Goal: Transaction & Acquisition: Purchase product/service

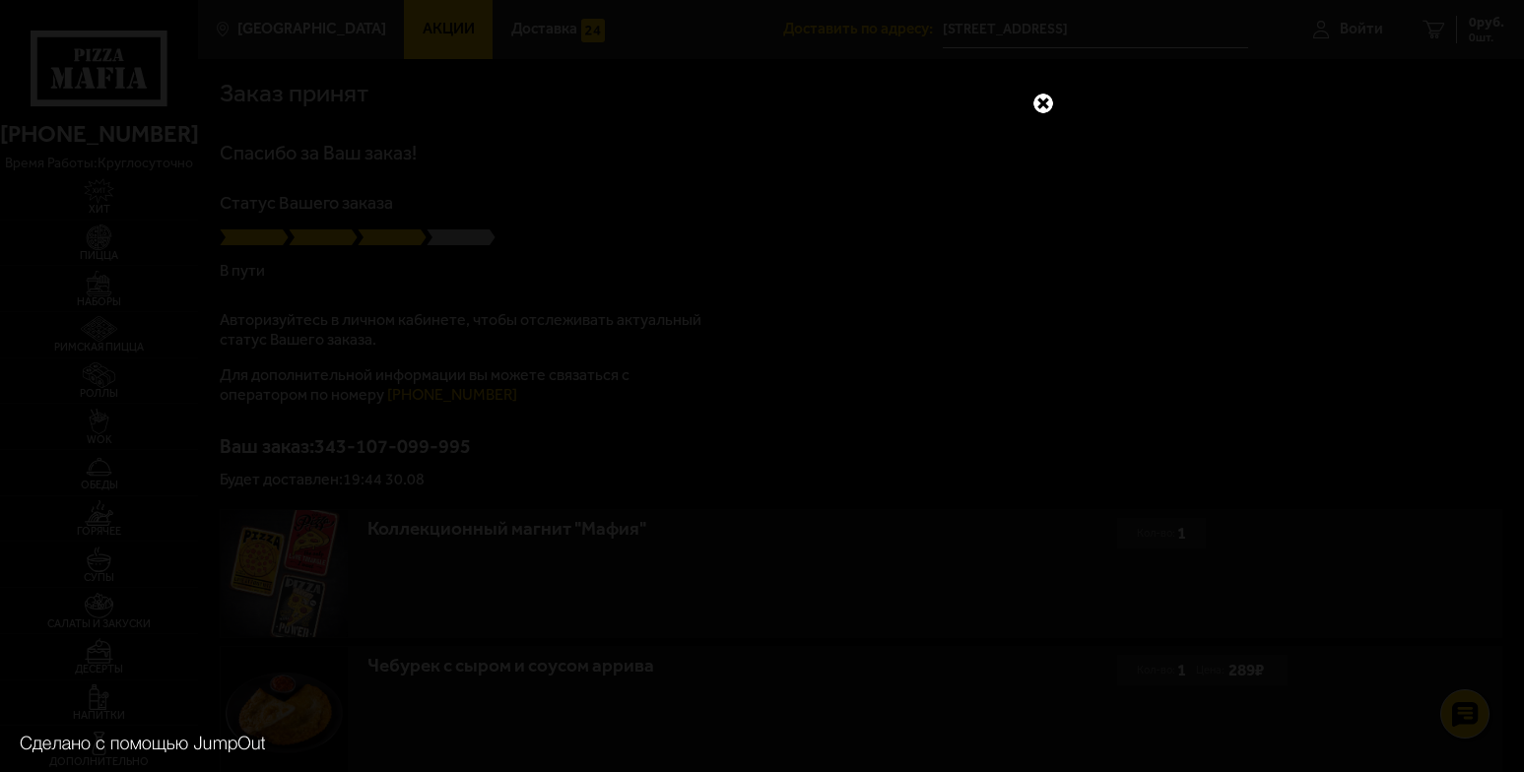
click at [1047, 100] on link at bounding box center [1043, 104] width 26 height 26
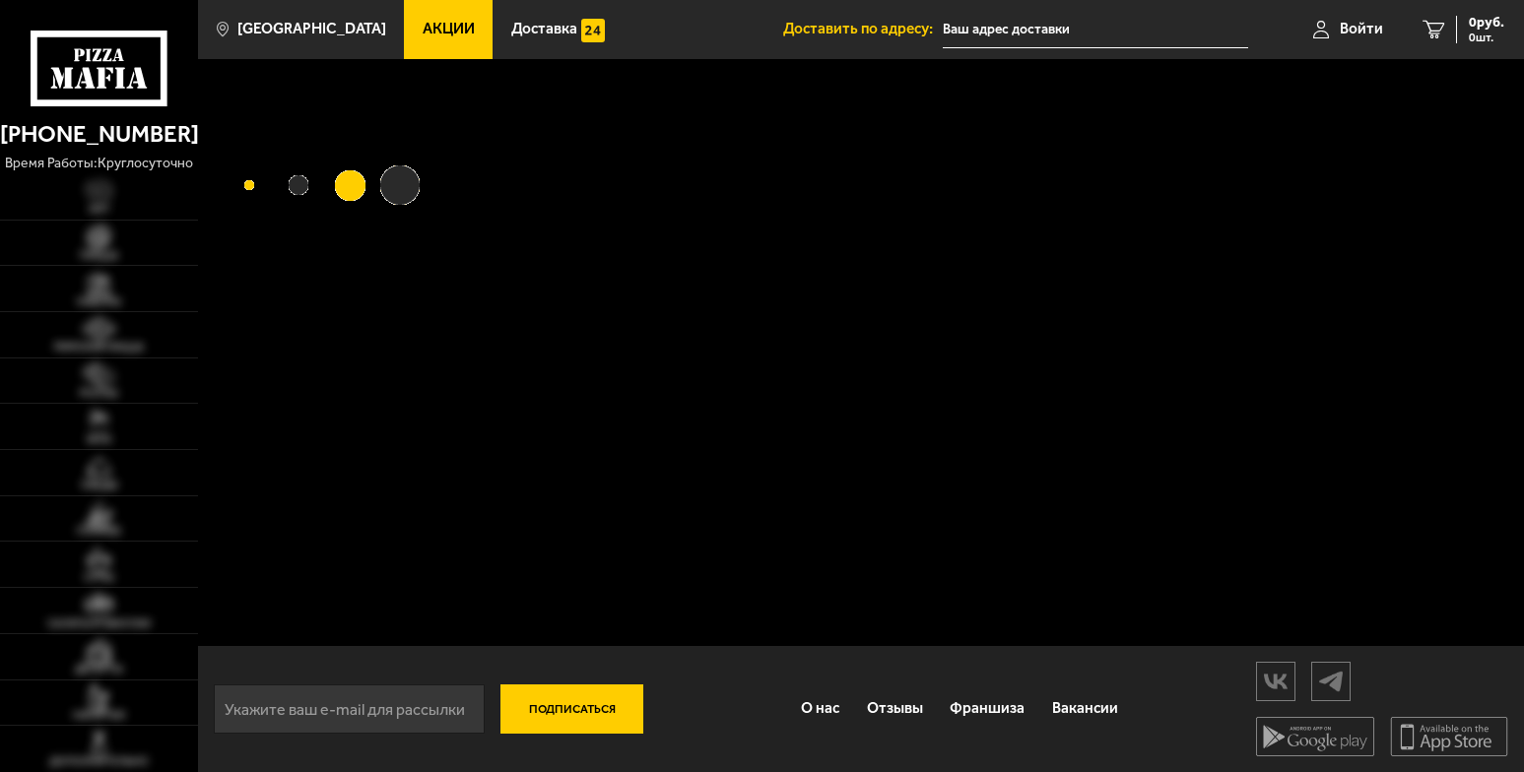
type input "[STREET_ADDRESS]"
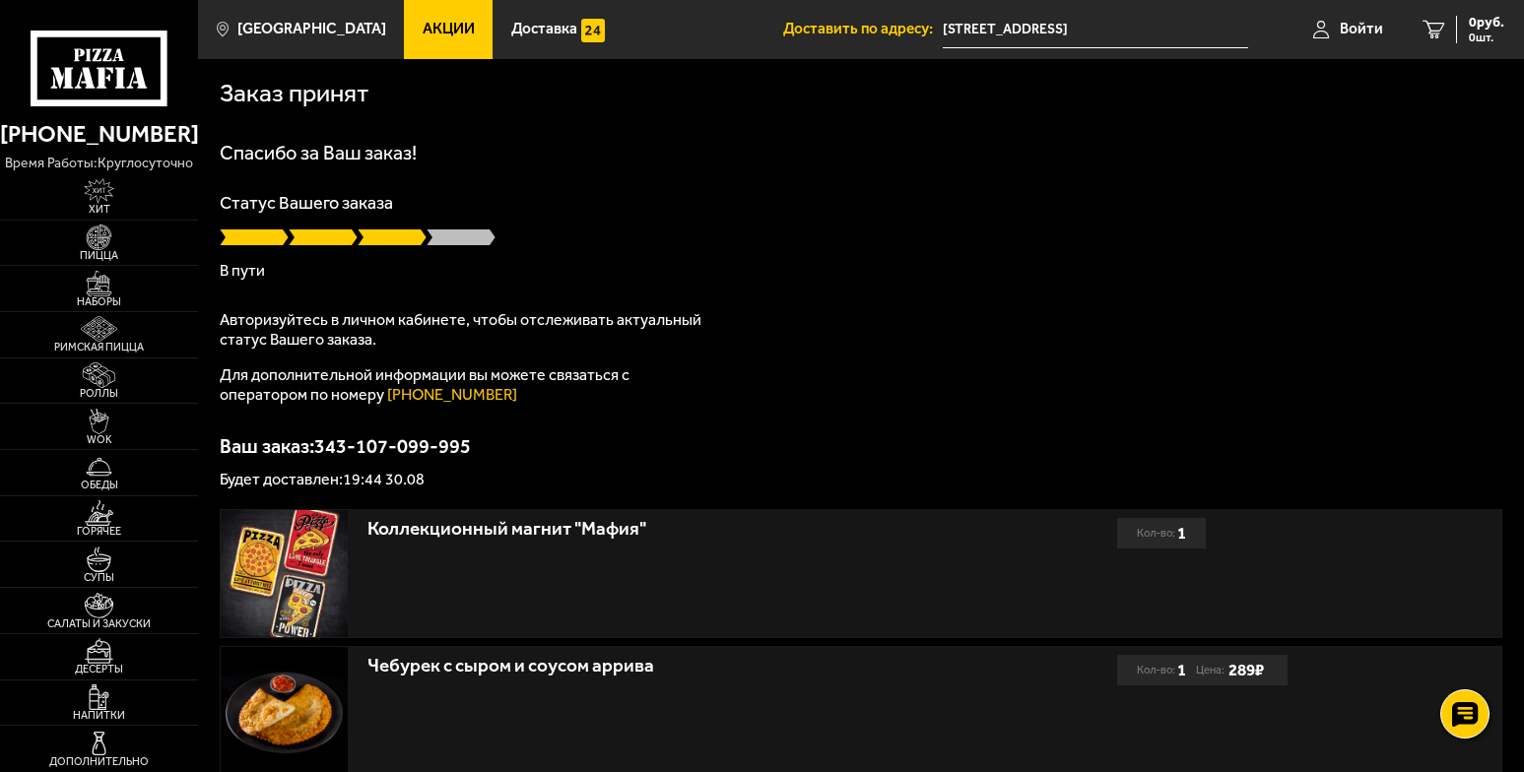
click at [559, 151] on h1 "Спасибо за Ваш заказ!" at bounding box center [861, 153] width 1282 height 20
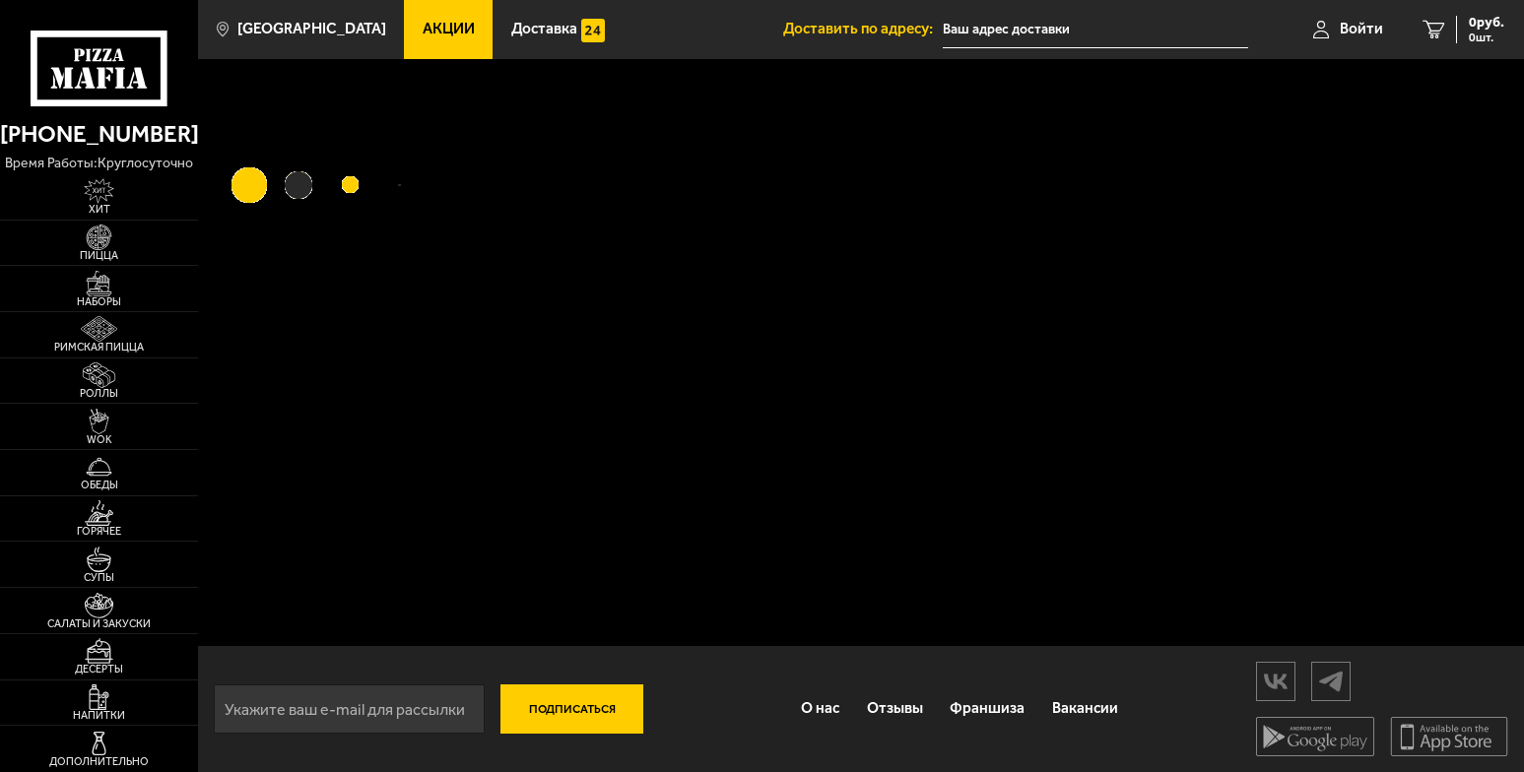
type input "[STREET_ADDRESS]"
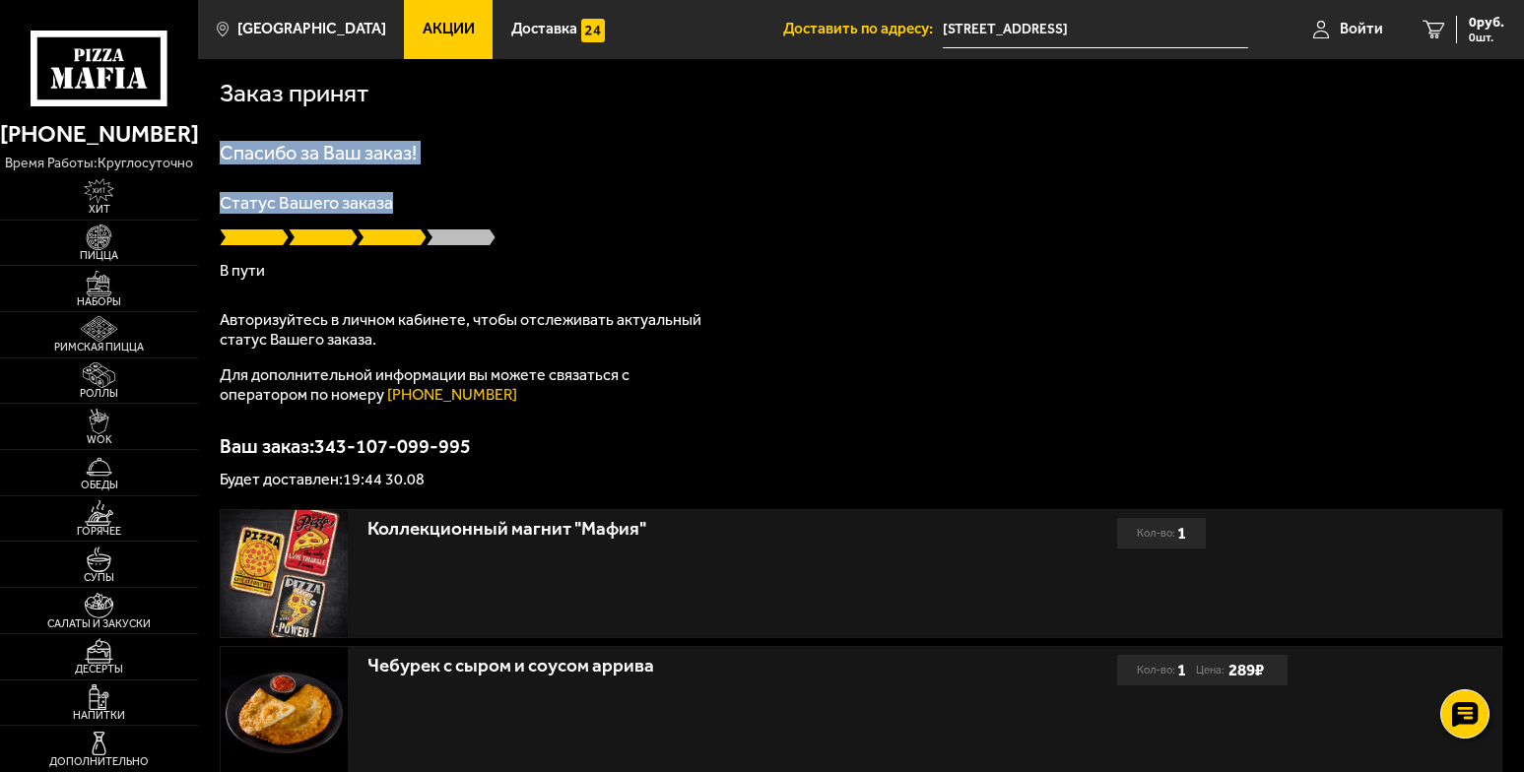
drag, startPoint x: 1523, startPoint y: 118, endPoint x: 1523, endPoint y: 226, distance: 107.4
click at [1523, 226] on div "Заказ принят Спасибо за Ваш заказ! Статус Вашего заказа В пути Авторизуйтесь в …" at bounding box center [861, 723] width 1326 height 1329
click at [1195, 206] on p "Статус Вашего заказа" at bounding box center [861, 203] width 1282 height 18
